Goal: Task Accomplishment & Management: Use online tool/utility

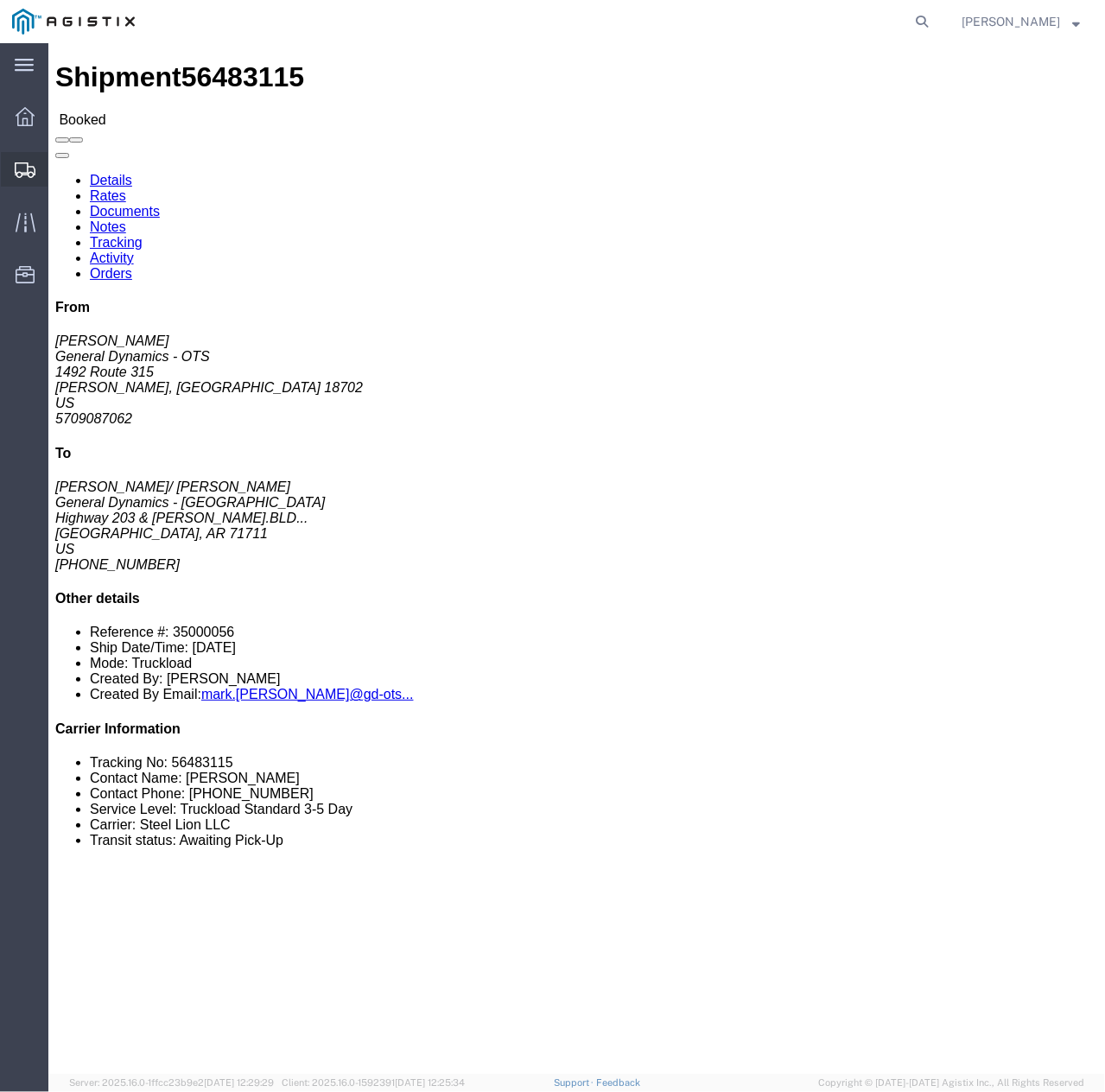
click at [21, 167] on icon at bounding box center [24, 169] width 21 height 15
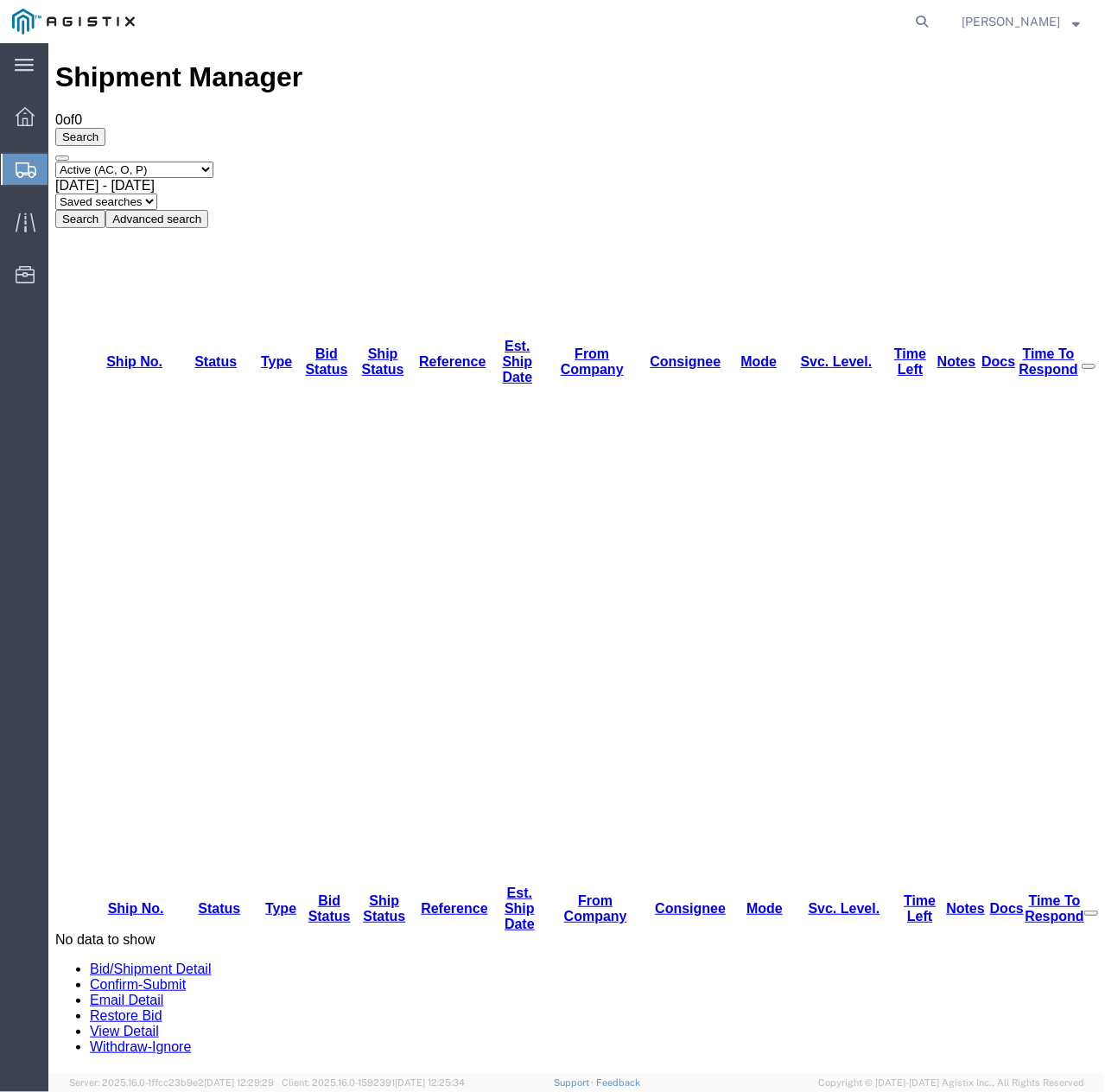
click at [212, 160] on select "Select status Active (AC, O, P) All Approved Awaiting Confirmation (AC) Booked …" at bounding box center [134, 169] width 158 height 16
select select "ALL"
click at [55, 160] on select "Select status Active (AC, O, P) All Approved Awaiting Confirmation (AC) Booked …" at bounding box center [134, 169] width 158 height 16
click at [105, 209] on button "Search" at bounding box center [80, 218] width 50 height 18
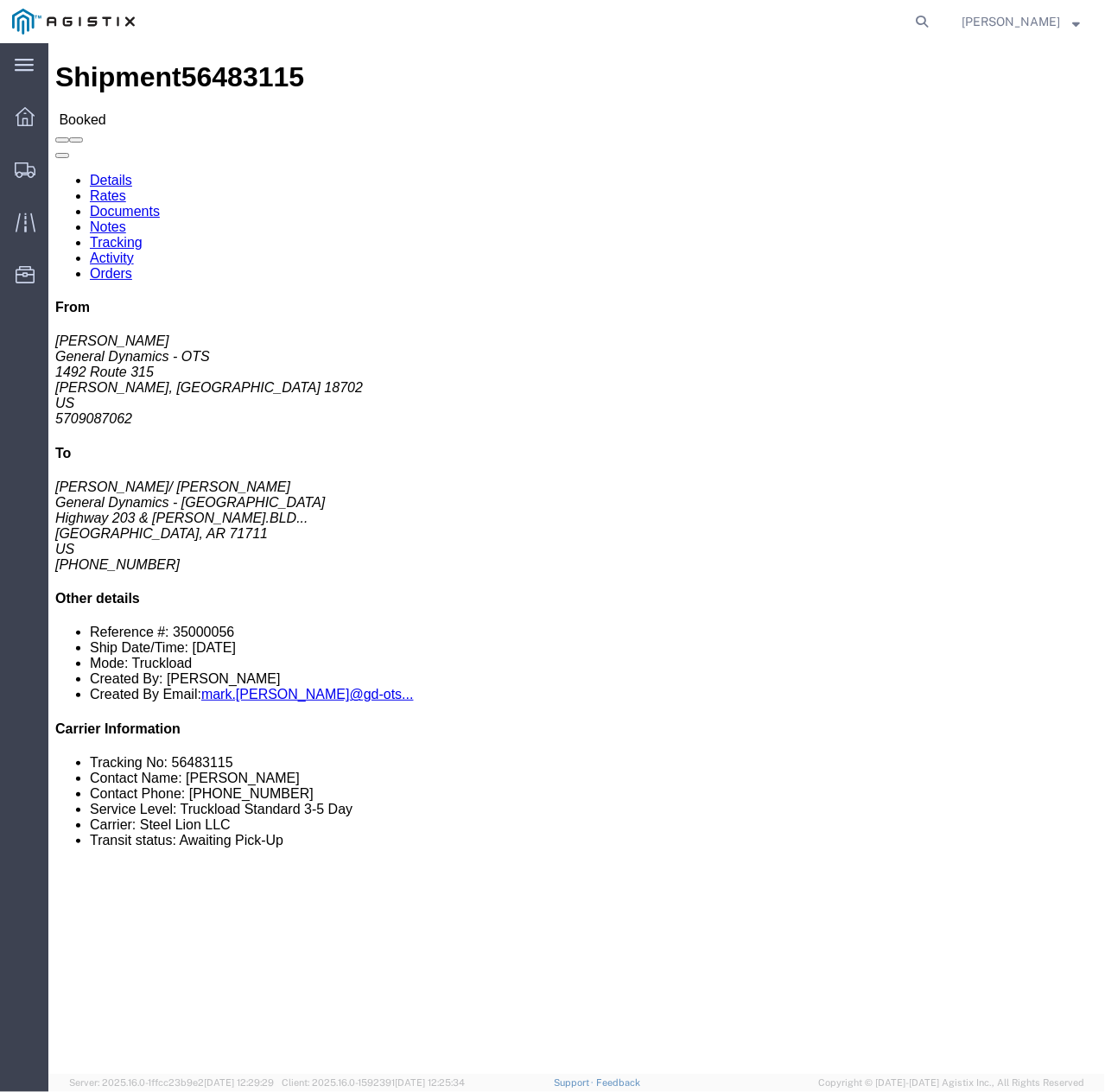
click link "Documents"
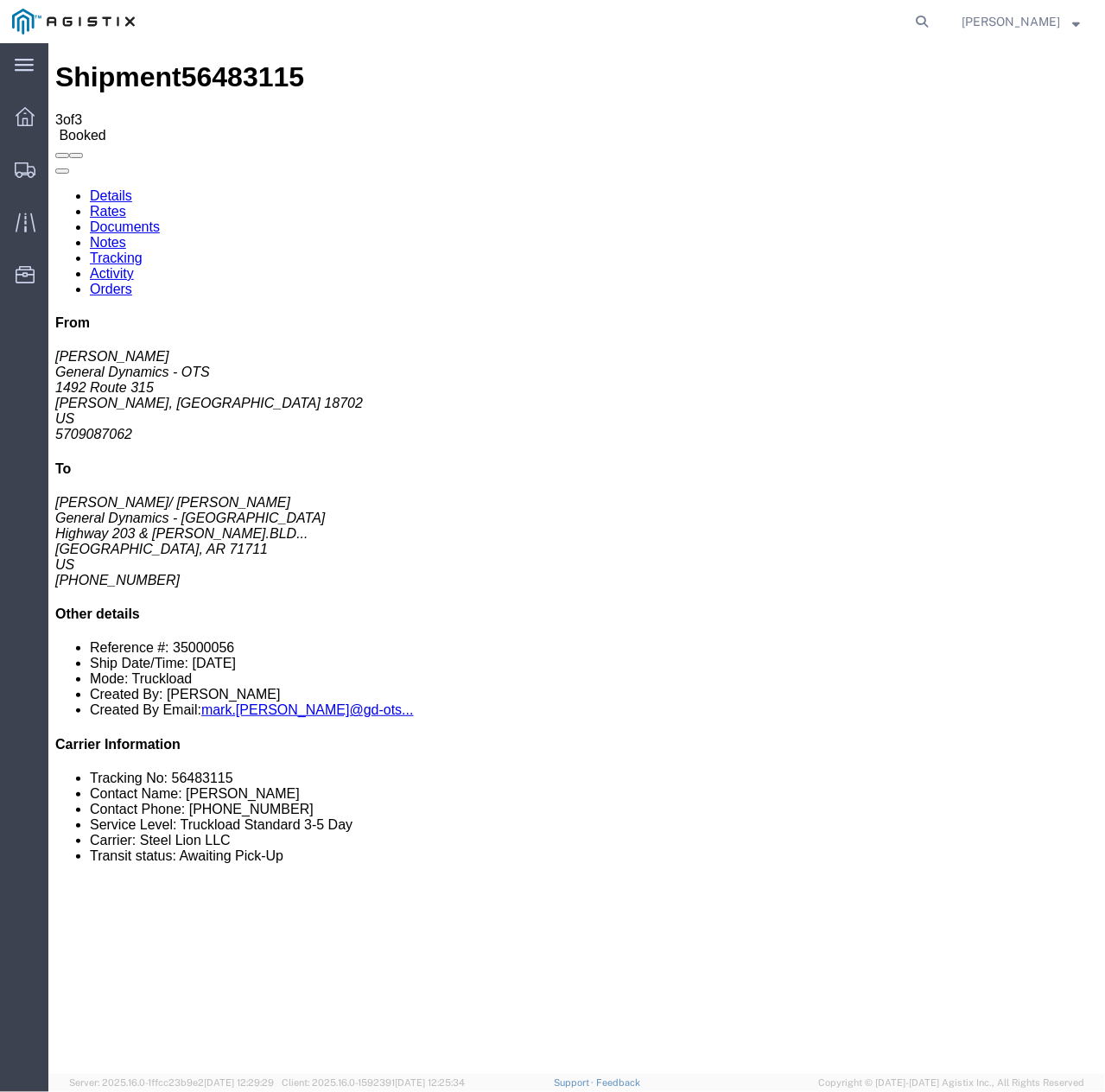
checkbox input "true"
click at [142, 250] on link "Tracking" at bounding box center [115, 257] width 53 height 14
click at [126, 187] on link "Details" at bounding box center [109, 195] width 42 height 14
drag, startPoint x: 159, startPoint y: 654, endPoint x: 261, endPoint y: 665, distance: 102.6
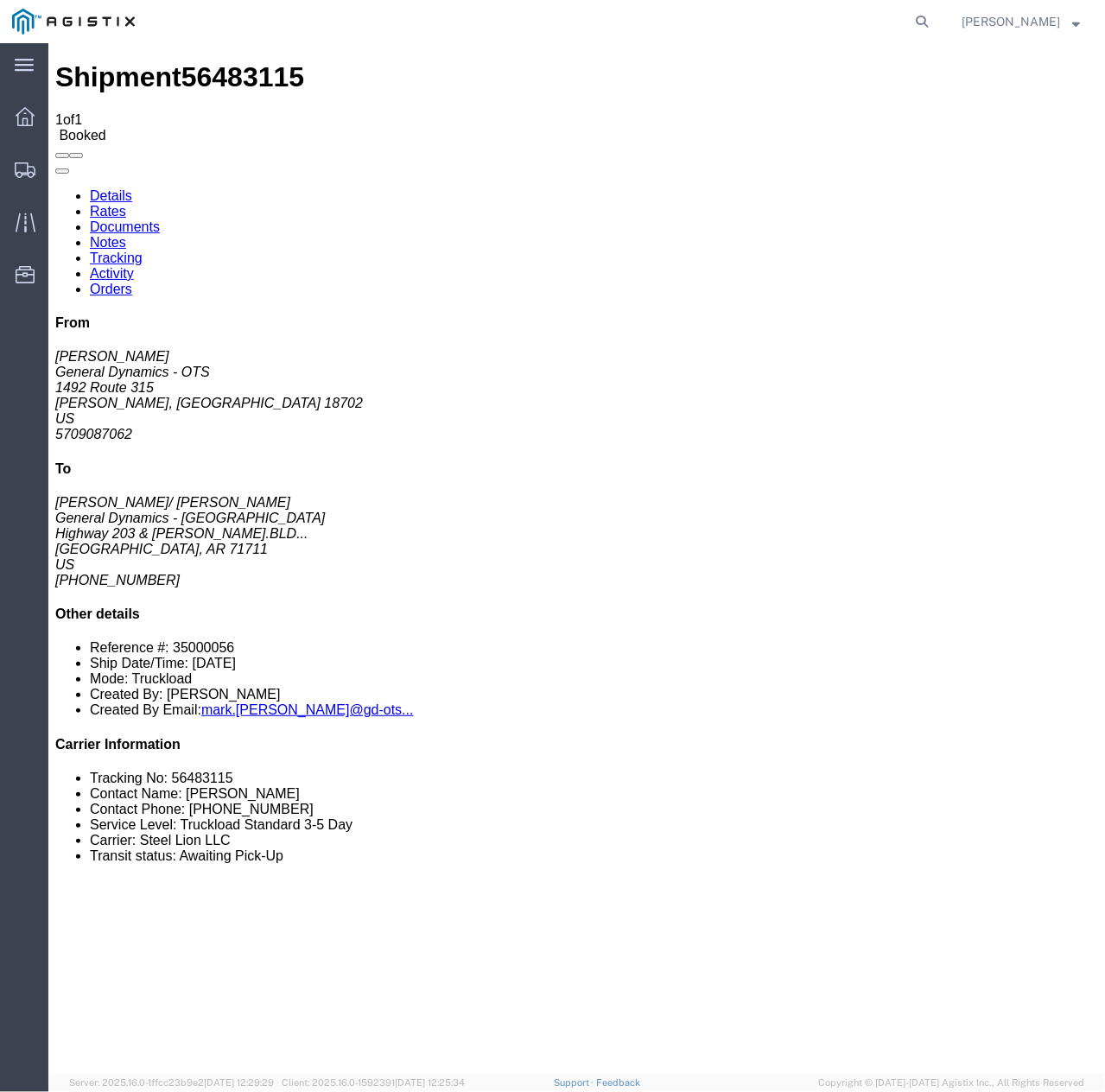
click h3 "M 795 Empty Shell Bodies LOT: MIS25G334-001"
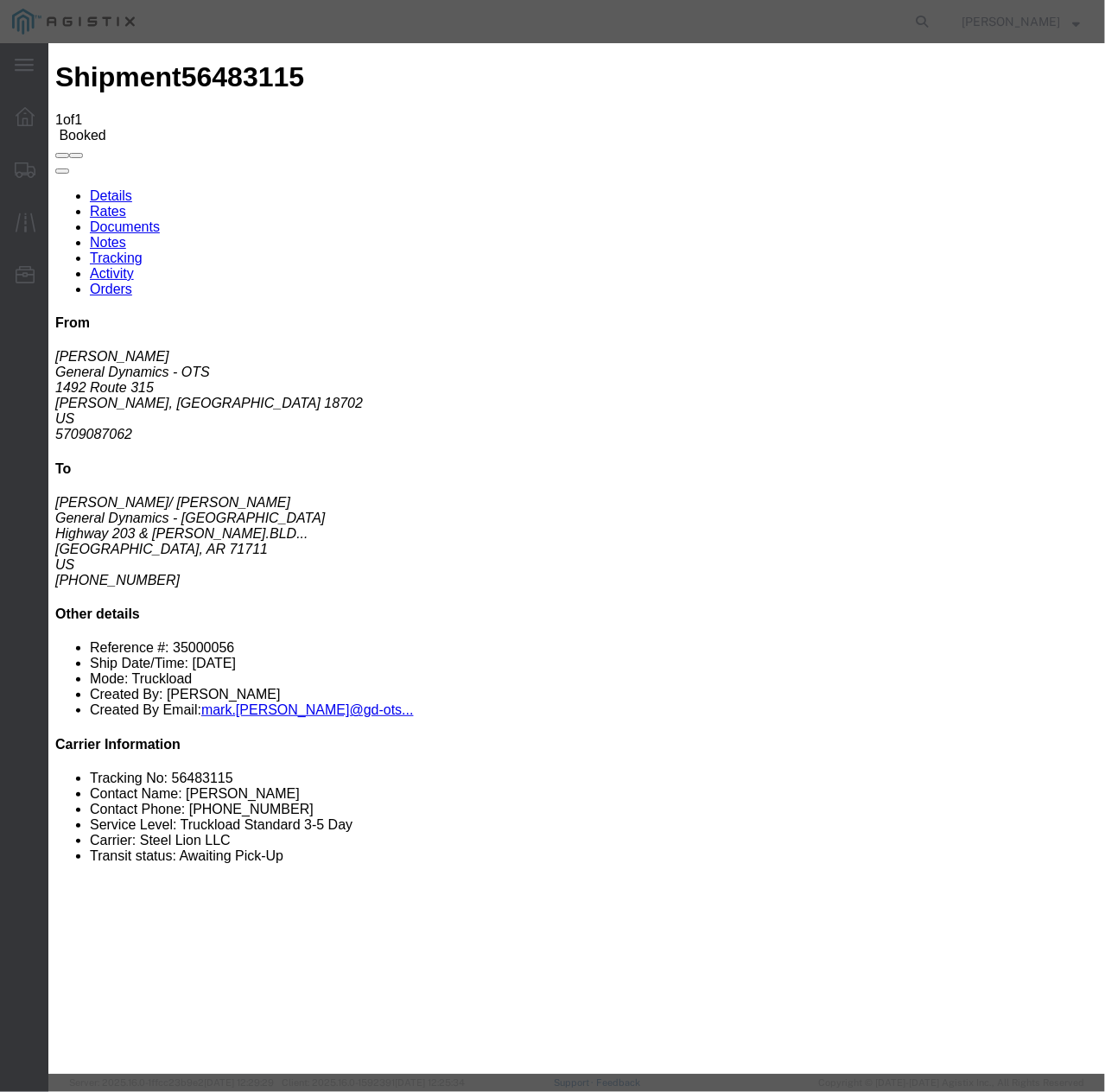
click icon "button"
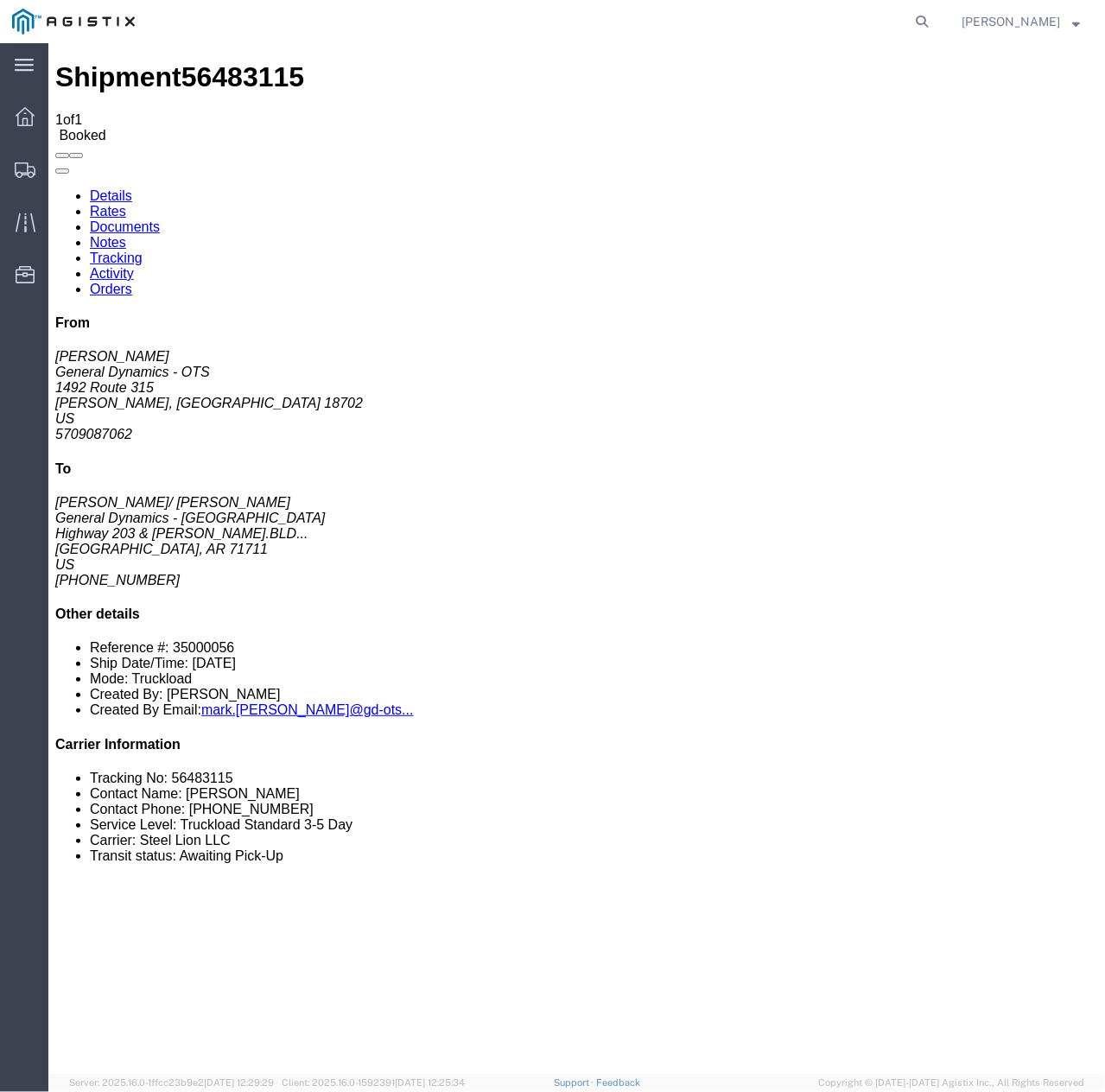
click link "Documents"
click at [108, 187] on link "Details" at bounding box center [109, 195] width 42 height 14
drag, startPoint x: 160, startPoint y: 656, endPoint x: 251, endPoint y: 670, distance: 92.1
click h3 "M 795 Empty Shell Bodies LOT: MIS25G334-001"
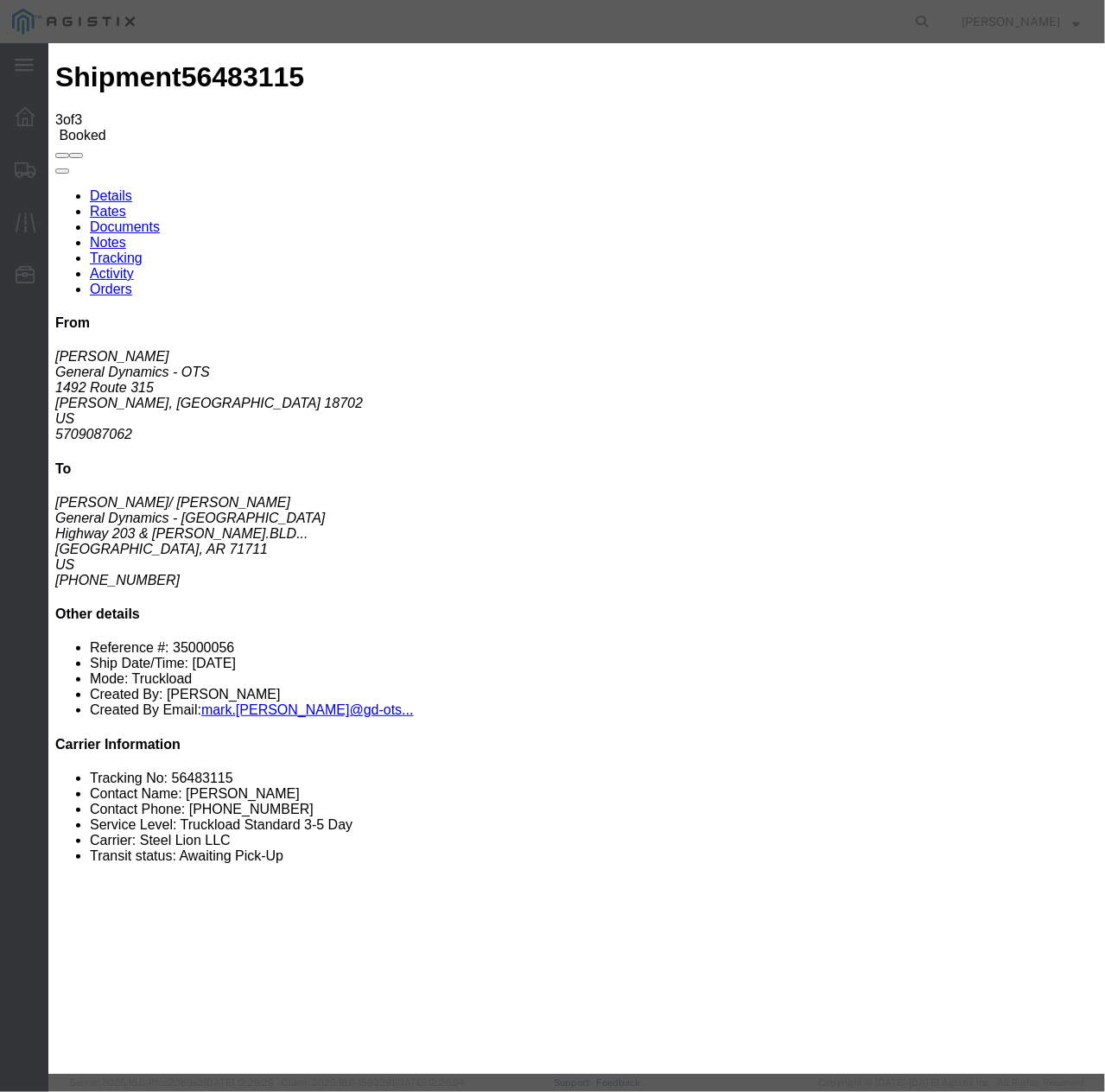
drag, startPoint x: 165, startPoint y: 97, endPoint x: 60, endPoint y: 97, distance: 105.0
click div "Product Name: M 795 Empty Shell Bodies LOT: MIS25G334-001 Description: M795 Emp…"
copy b "MIS25G334-001"
click icon "button"
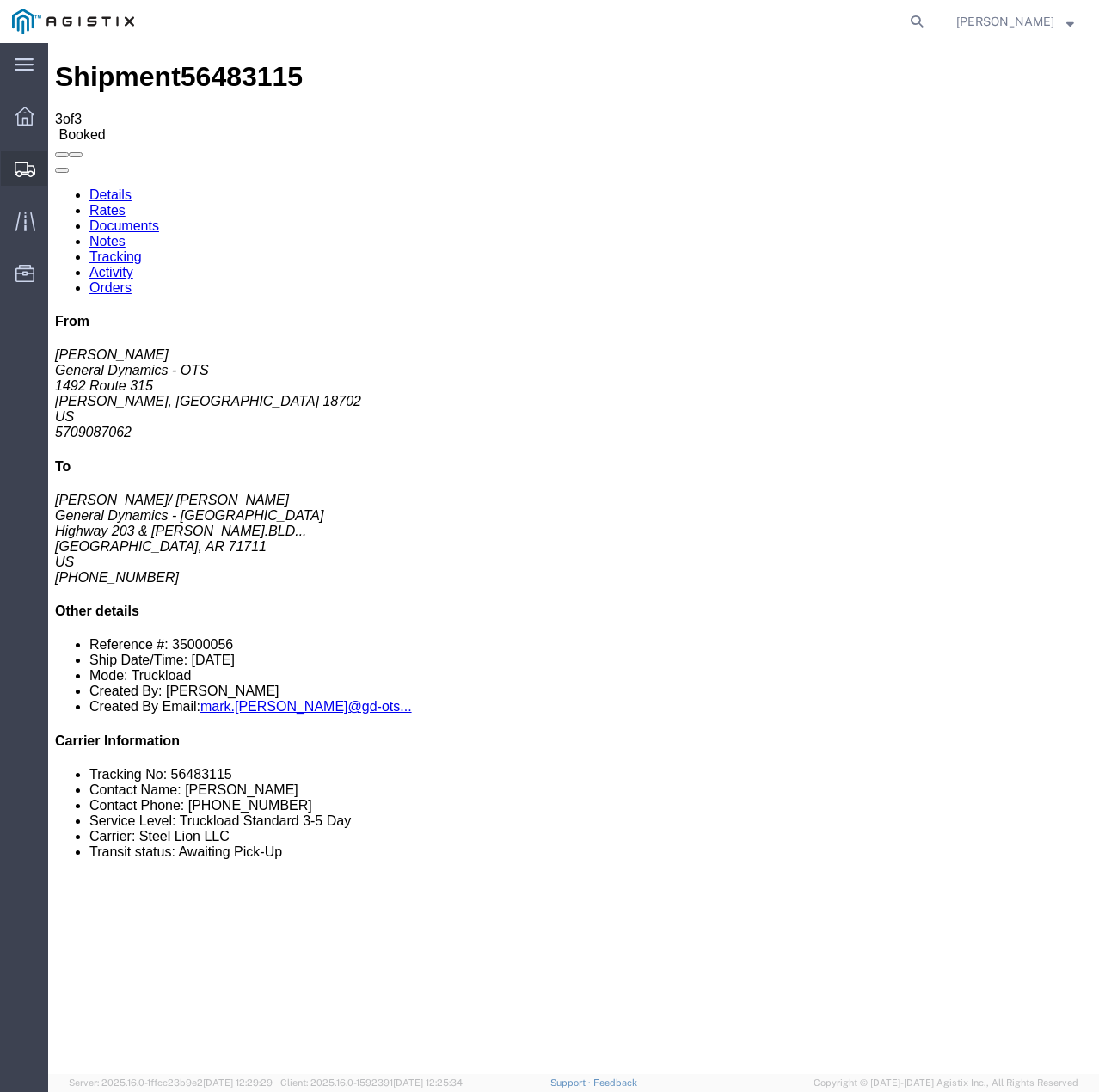
click at [15, 165] on icon at bounding box center [24, 169] width 21 height 15
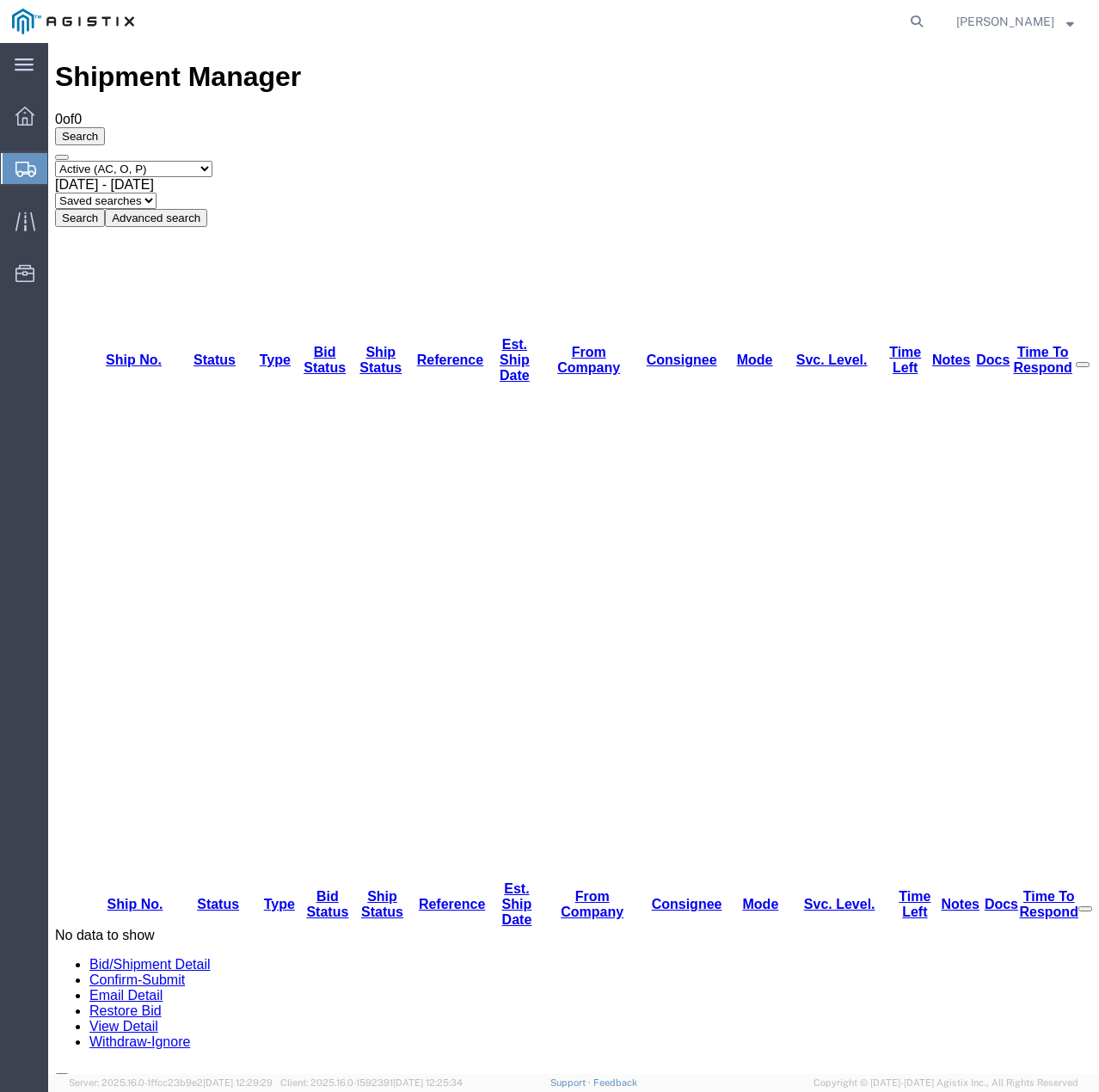
click at [183, 128] on div "Search Select status Active (AC, O, P) All Approved Awaiting Confirmation (AC) …" at bounding box center [574, 178] width 1037 height 100
click at [185, 161] on select "Select status Active (AC, O, P) All Approved Awaiting Confirmation (AC) Booked …" at bounding box center [134, 169] width 157 height 16
select select "ALL"
click at [55, 161] on select "Select status Active (AC, O, P) All Approved Awaiting Confirmation (AC) Booked …" at bounding box center [134, 169] width 157 height 16
click at [105, 209] on button "Search" at bounding box center [80, 218] width 50 height 18
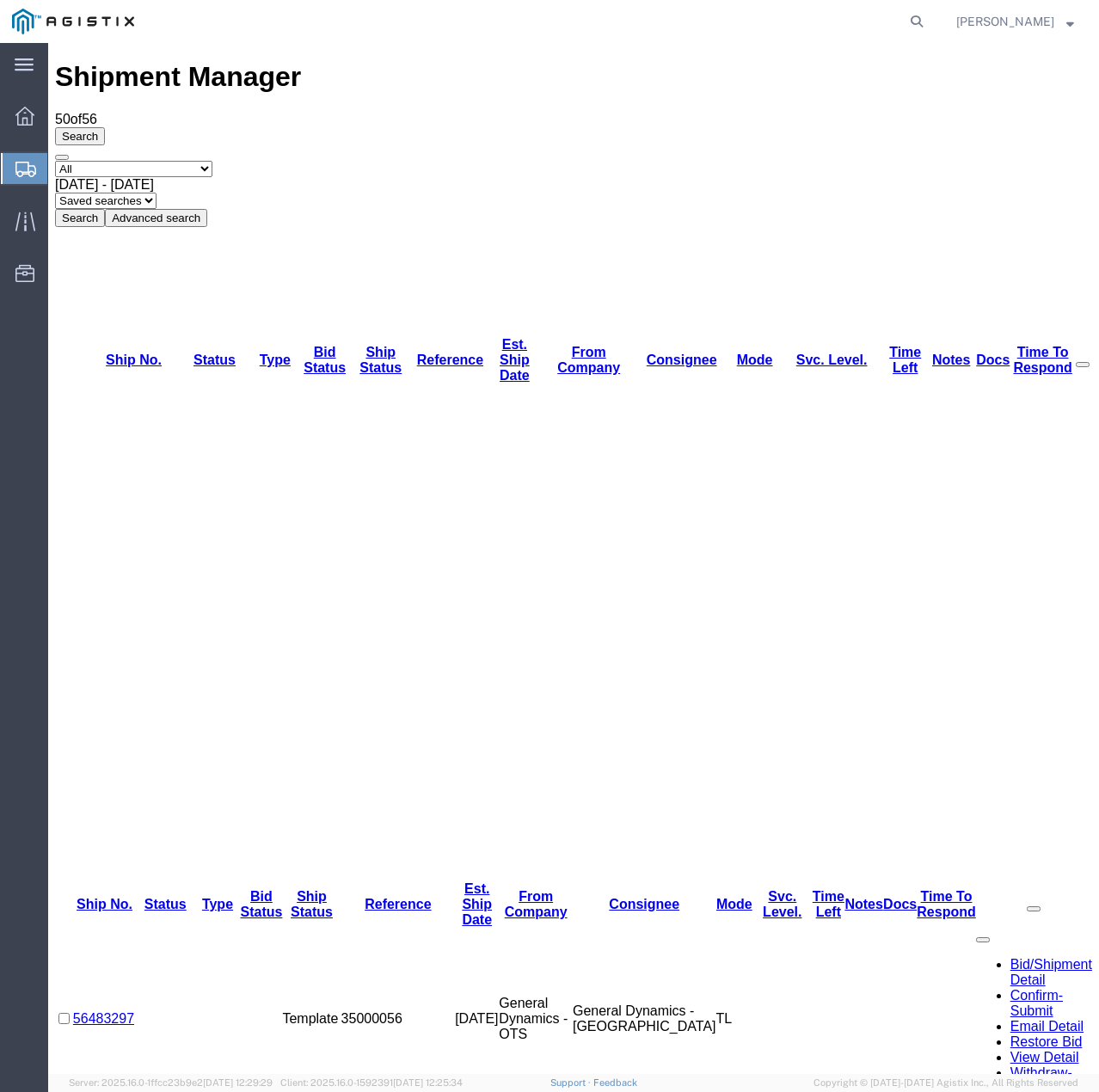
drag, startPoint x: 155, startPoint y: 367, endPoint x: 84, endPoint y: 368, distance: 71.0
copy link "56483115"
drag, startPoint x: 163, startPoint y: 340, endPoint x: 91, endPoint y: 341, distance: 72.0
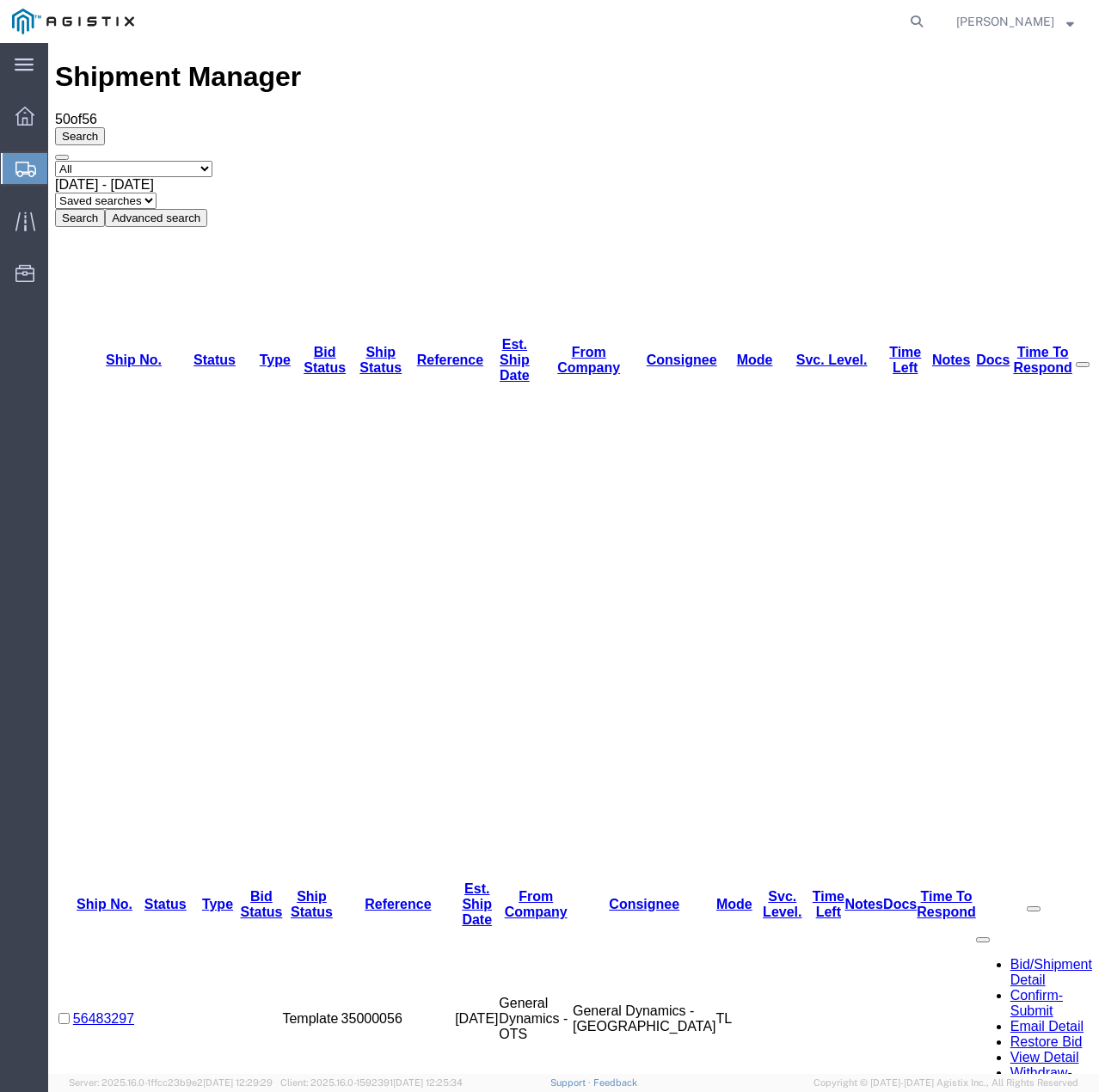
copy link "56483184"
drag, startPoint x: 155, startPoint y: 310, endPoint x: 90, endPoint y: 309, distance: 65.0
copy link "56483242"
drag, startPoint x: 160, startPoint y: 277, endPoint x: 87, endPoint y: 283, distance: 73.2
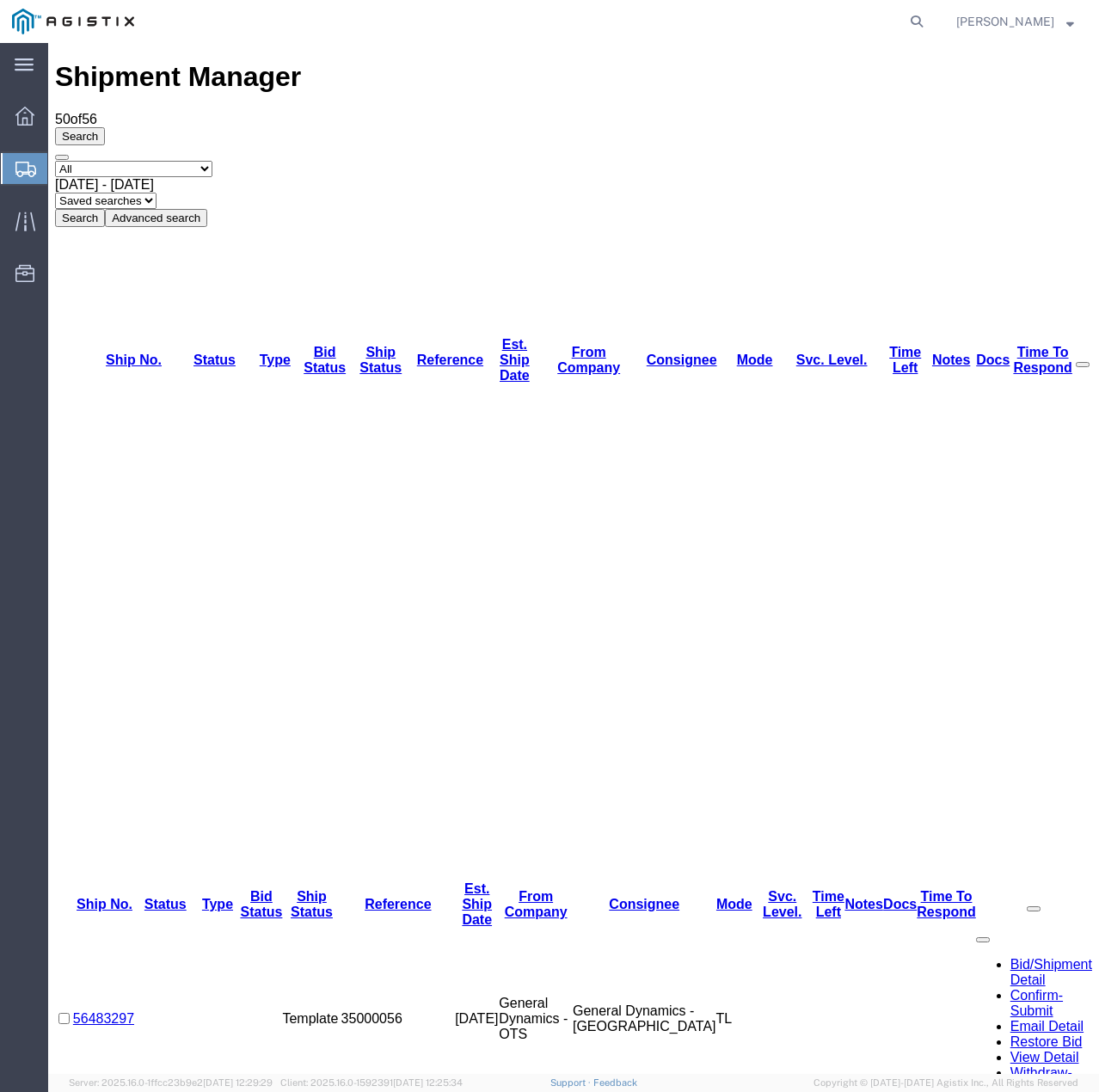
copy link "56483250"
drag, startPoint x: 156, startPoint y: 245, endPoint x: 93, endPoint y: 251, distance: 63.3
copy link "56483261"
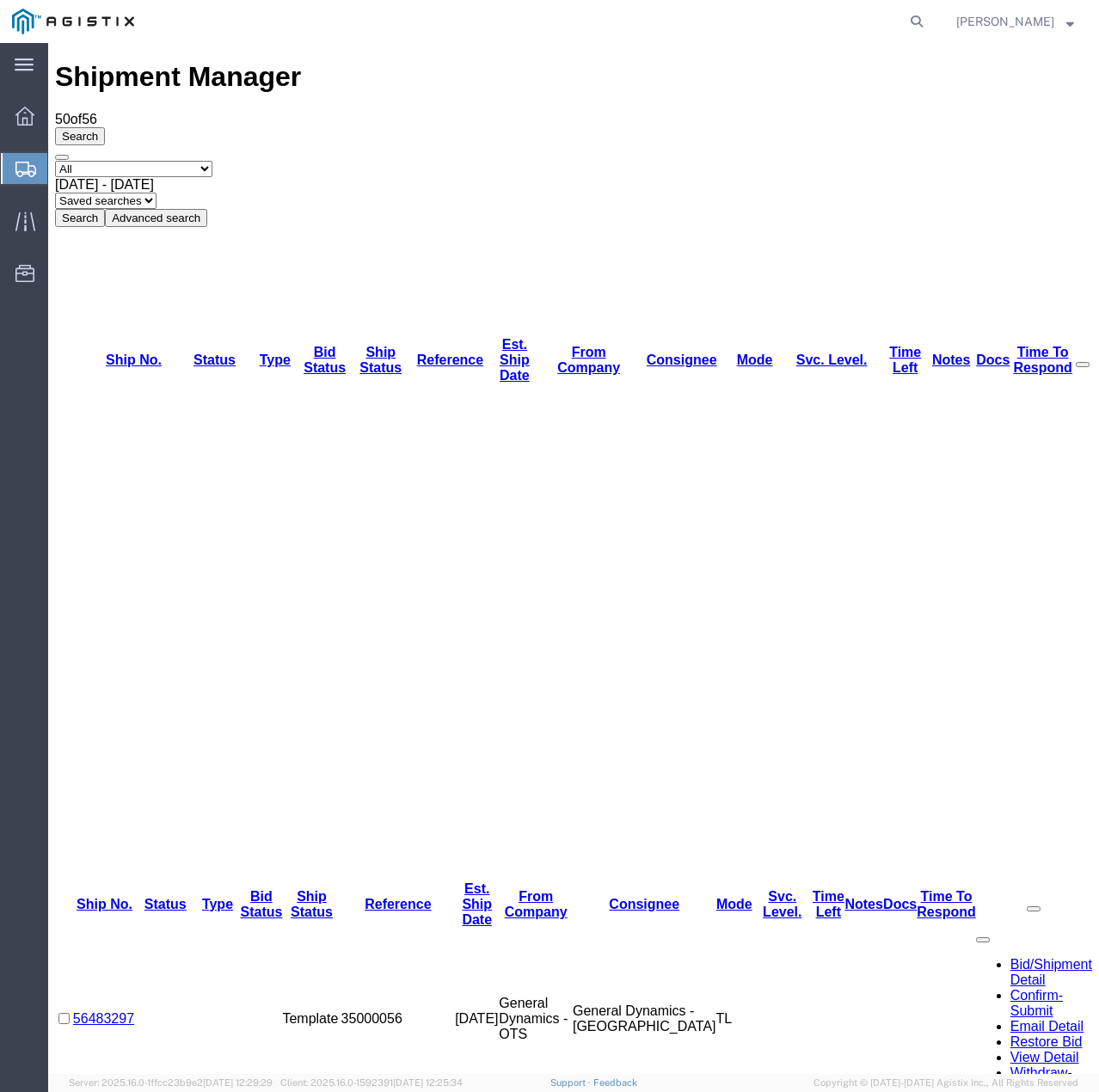
drag, startPoint x: 167, startPoint y: 220, endPoint x: 87, endPoint y: 221, distance: 80.0
copy link "56483273"
click at [154, 178] on span "[DATE] - [DATE]" at bounding box center [104, 185] width 99 height 14
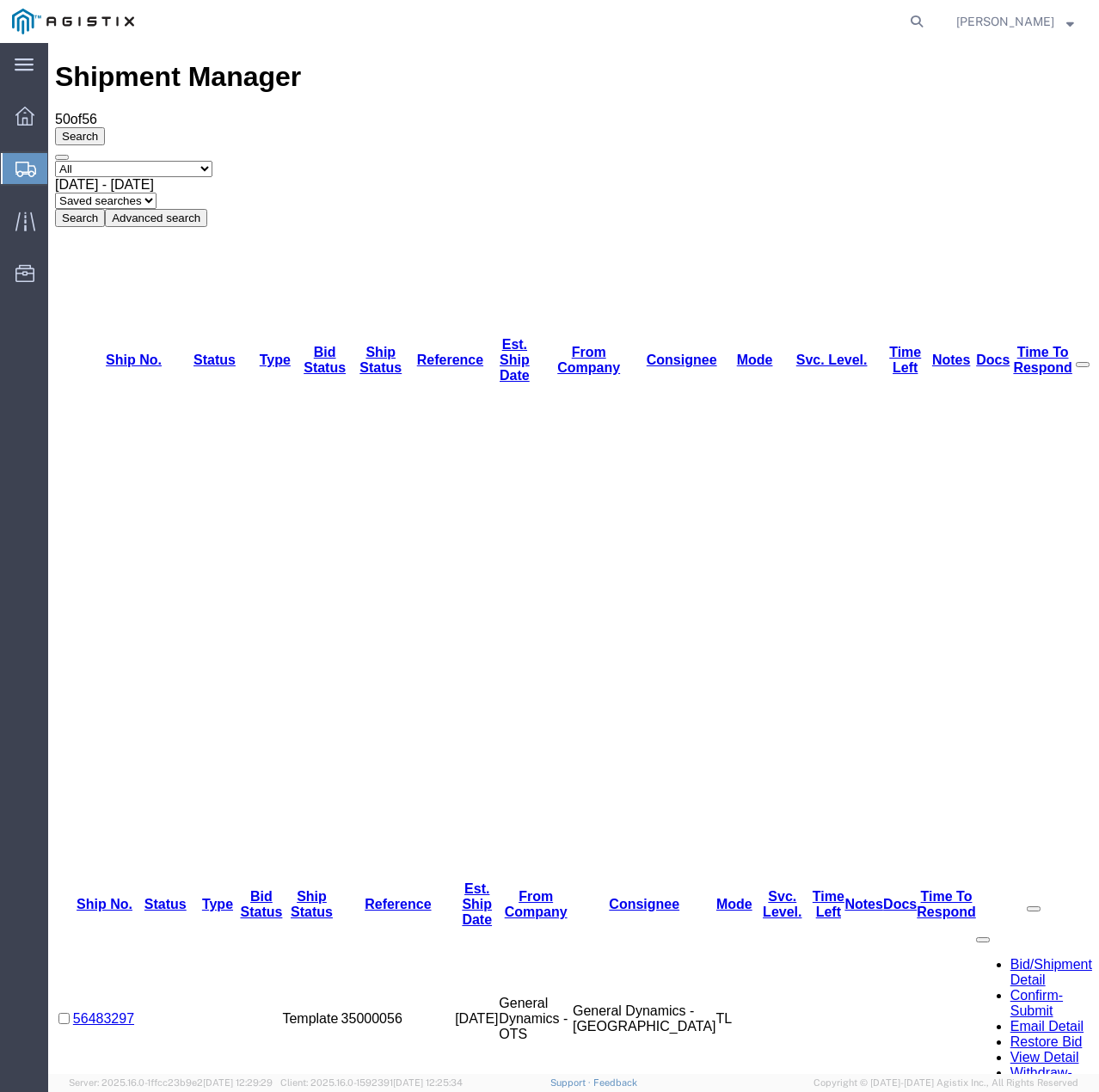
click at [105, 209] on button "Search" at bounding box center [80, 218] width 50 height 18
